Goal: Information Seeking & Learning: Learn about a topic

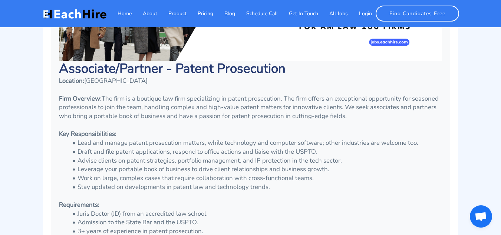
scroll to position [165, 0]
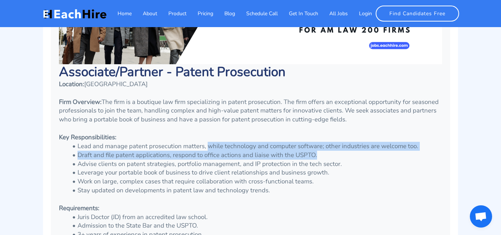
drag, startPoint x: 206, startPoint y: 146, endPoint x: 319, endPoint y: 162, distance: 114.1
click at [325, 159] on ul "Lead and manage patent prosecution matters, while technology and computer softw…" at bounding box center [250, 168] width 383 height 53
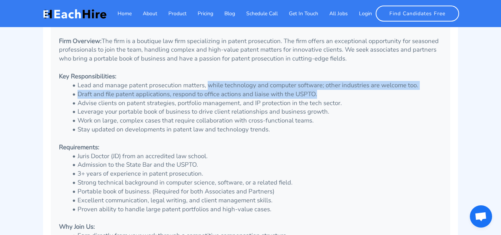
scroll to position [239, 0]
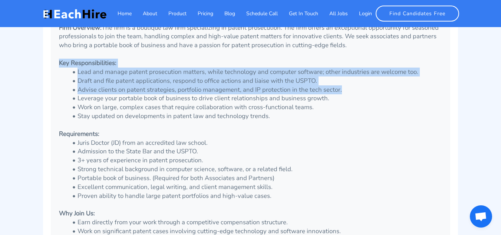
drag, startPoint x: 342, startPoint y: 89, endPoint x: 54, endPoint y: 64, distance: 289.3
click at [54, 64] on div "Associate/Partner - Patent Prosecution Location: [GEOGRAPHIC_DATA] Firm Overvie…" at bounding box center [250, 78] width 394 height 376
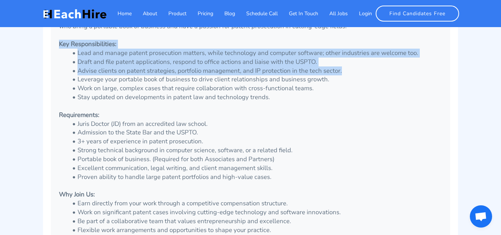
scroll to position [276, 0]
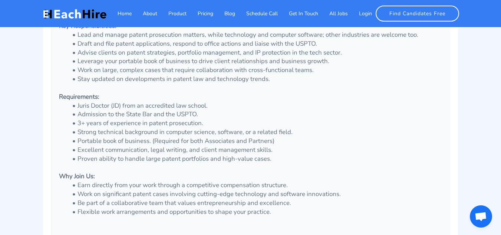
click at [303, 132] on li "Strong technical background in computer science, software, or a related field." at bounding box center [255, 131] width 374 height 9
click at [303, 131] on li "Strong technical background in computer science, software, or a related field." at bounding box center [255, 131] width 374 height 9
click at [297, 132] on li "Strong technical background in computer science, software, or a related field." at bounding box center [255, 131] width 374 height 9
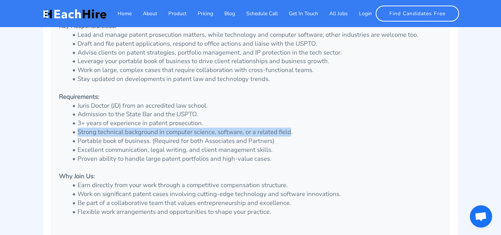
drag, startPoint x: 291, startPoint y: 131, endPoint x: 79, endPoint y: 130, distance: 212.0
click at [79, 130] on li "Strong technical background in computer science, software, or a related field." at bounding box center [255, 131] width 374 height 9
